Goal: Navigation & Orientation: Find specific page/section

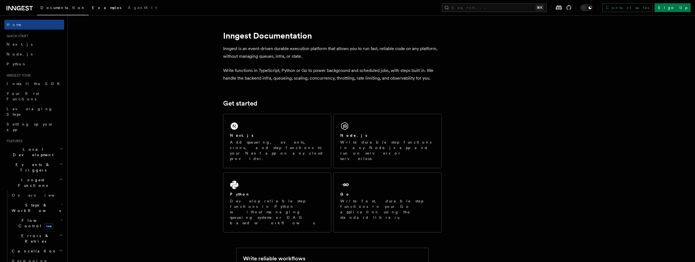
click at [89, 10] on link "Examples" at bounding box center [107, 8] width 36 height 13
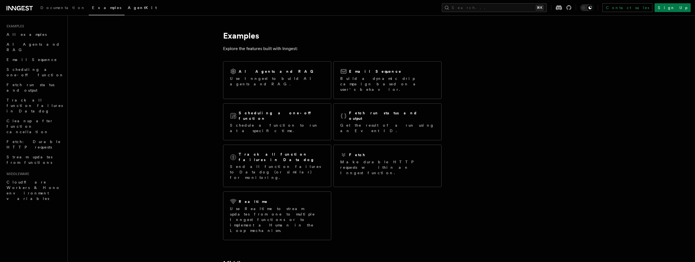
click at [128, 9] on span "AgentKit" at bounding box center [142, 7] width 29 height 4
